Goal: Task Accomplishment & Management: Manage account settings

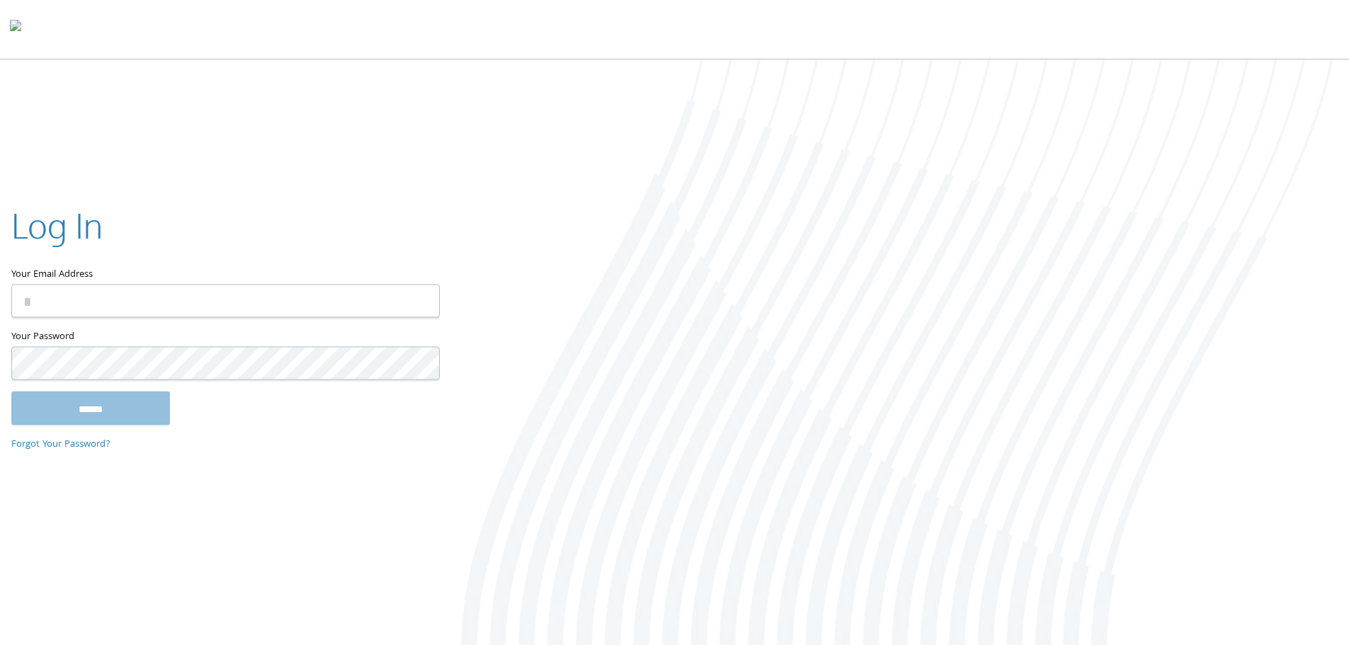
click at [255, 311] on input "Your Email Address" at bounding box center [225, 300] width 428 height 33
type input "**********"
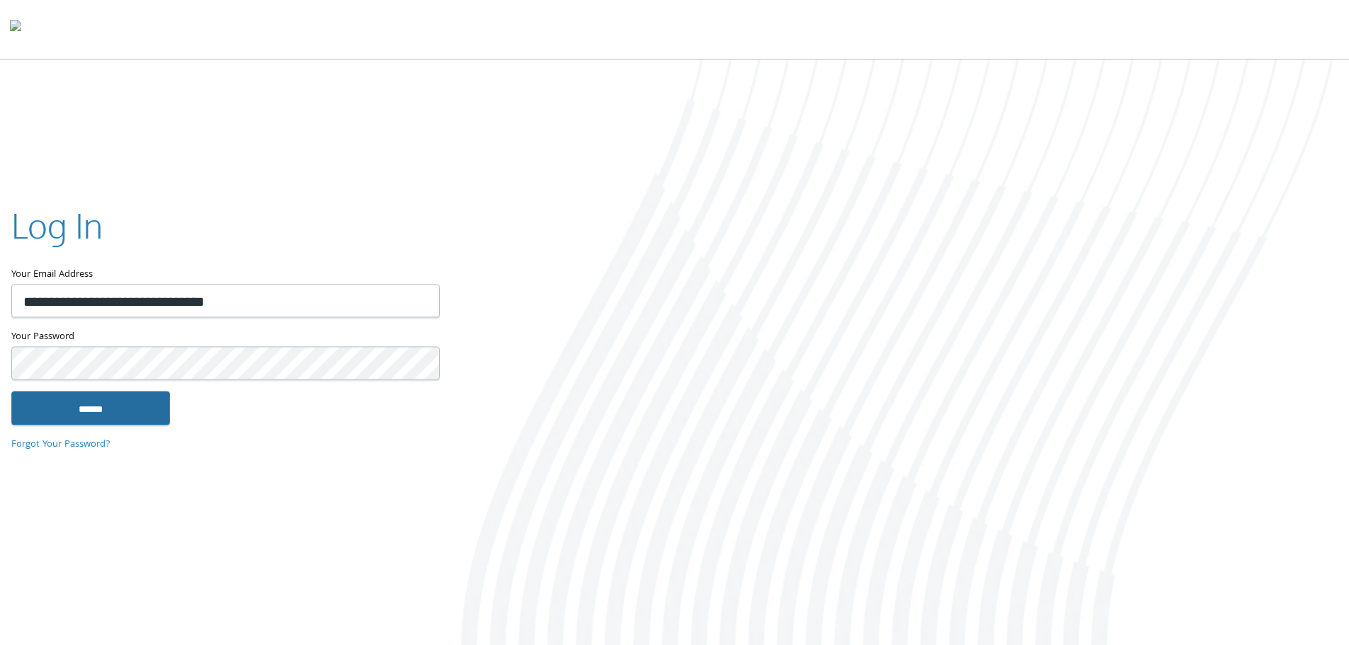
click at [118, 407] on input "******" at bounding box center [90, 408] width 159 height 34
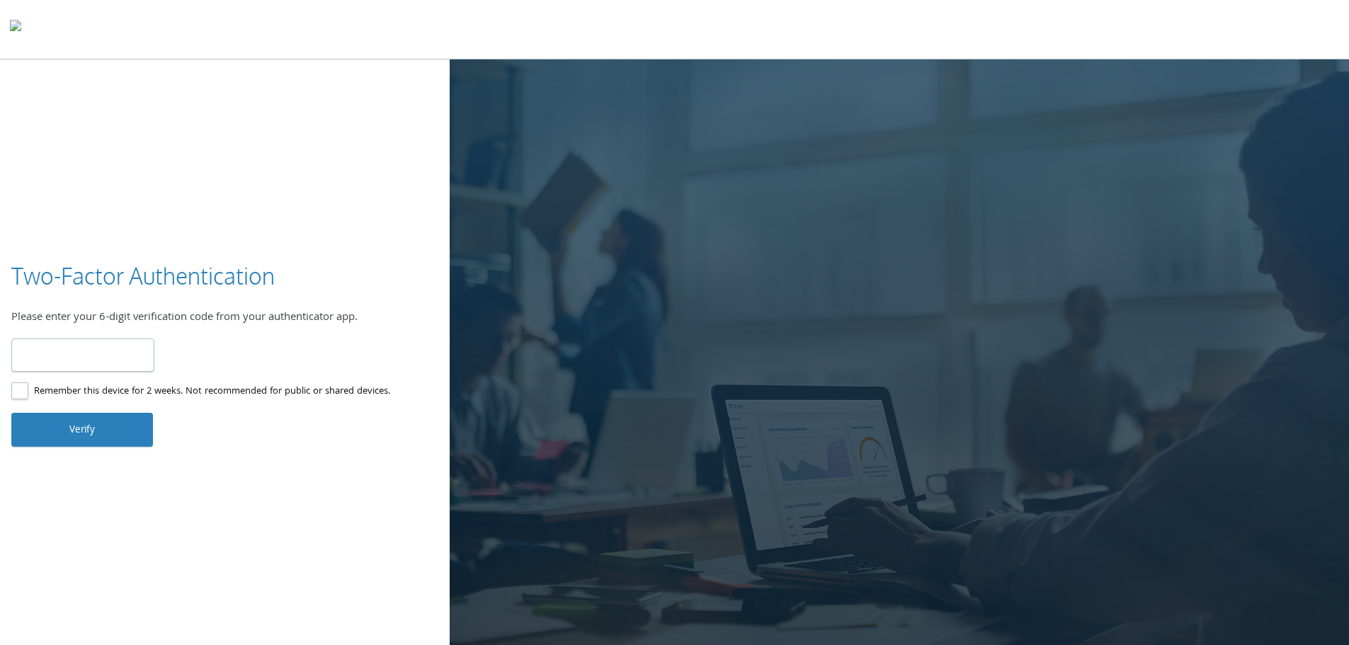
type input "******"
